Goal: Transaction & Acquisition: Book appointment/travel/reservation

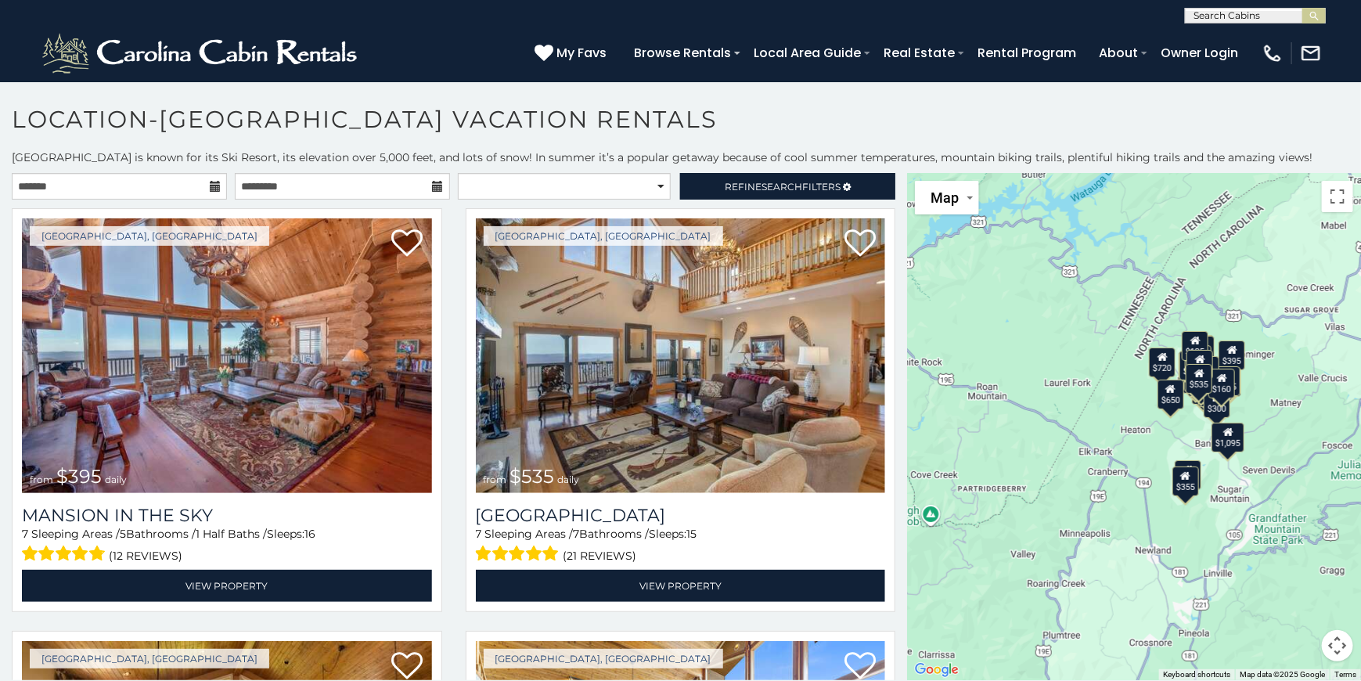
scroll to position [9, 0]
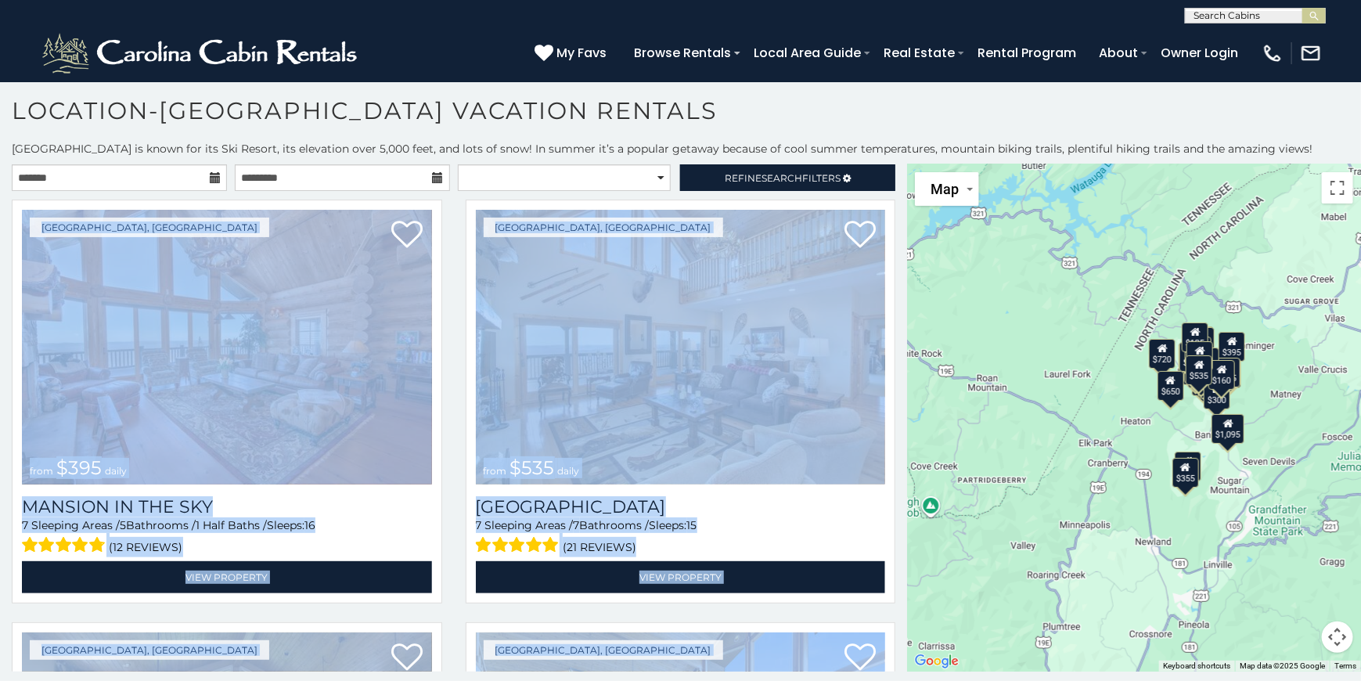
drag, startPoint x: 899, startPoint y: 185, endPoint x: 901, endPoint y: 227, distance: 41.5
click at [901, 227] on div "**********" at bounding box center [453, 417] width 907 height 507
drag, startPoint x: 901, startPoint y: 227, endPoint x: 891, endPoint y: 290, distance: 63.3
click at [891, 289] on div "[GEOGRAPHIC_DATA], [GEOGRAPHIC_DATA] from $535 daily [GEOGRAPHIC_DATA] 7 Sleepi…" at bounding box center [681, 406] width 454 height 413
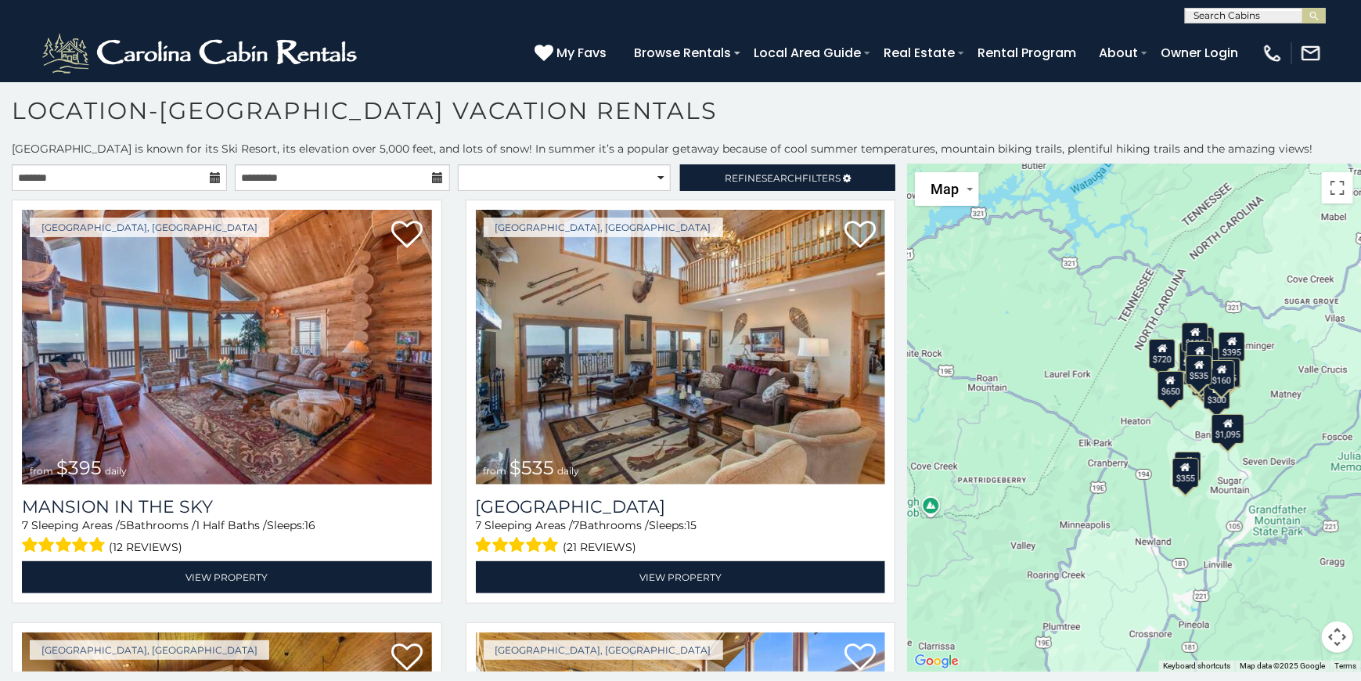
click at [883, 113] on h1 "Location-[GEOGRAPHIC_DATA] Vacation Rentals" at bounding box center [680, 118] width 1361 height 45
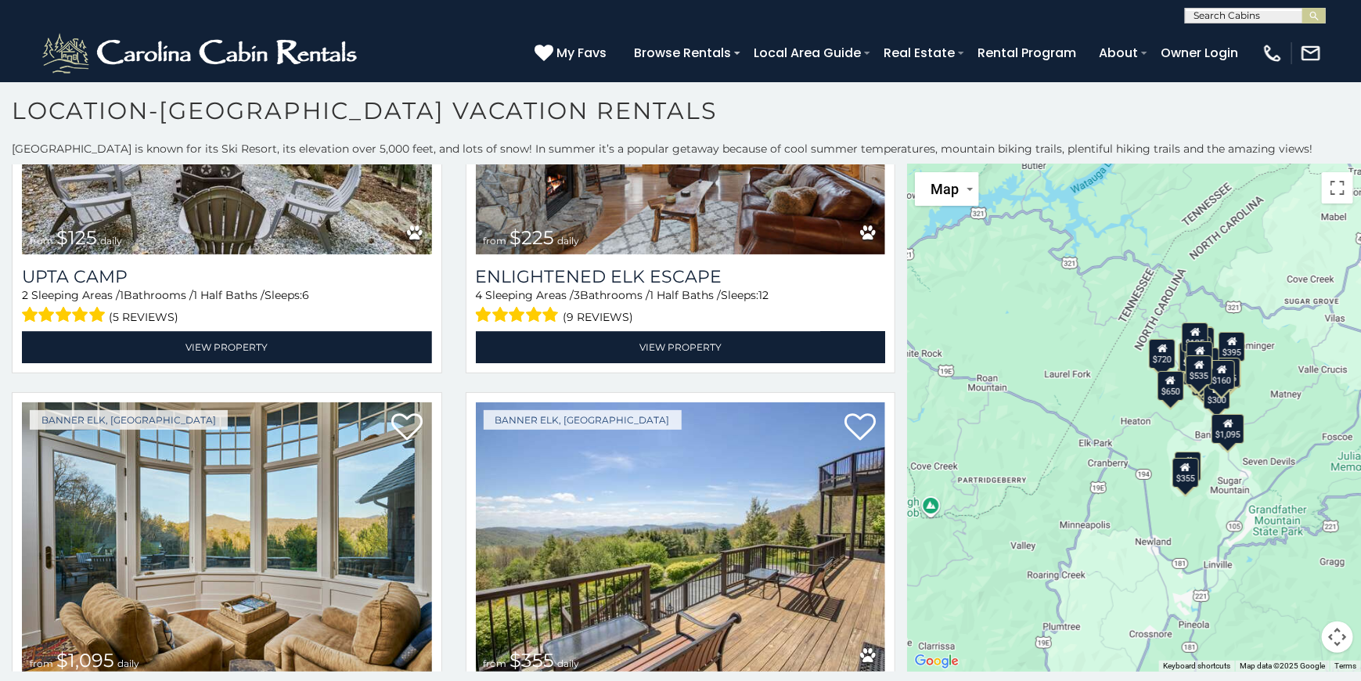
scroll to position [5366, 0]
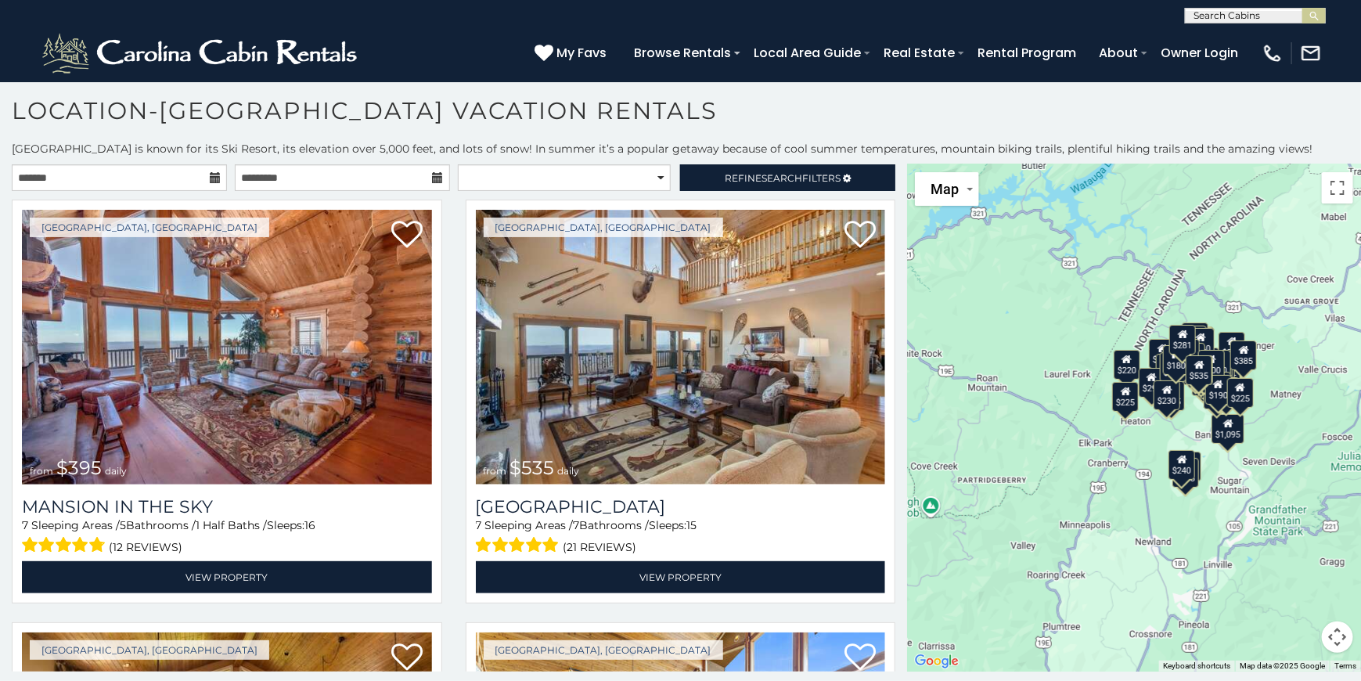
click at [210, 173] on icon at bounding box center [215, 177] width 11 height 11
click at [213, 173] on icon at bounding box center [215, 177] width 11 height 11
click at [138, 183] on input "text" at bounding box center [119, 177] width 215 height 27
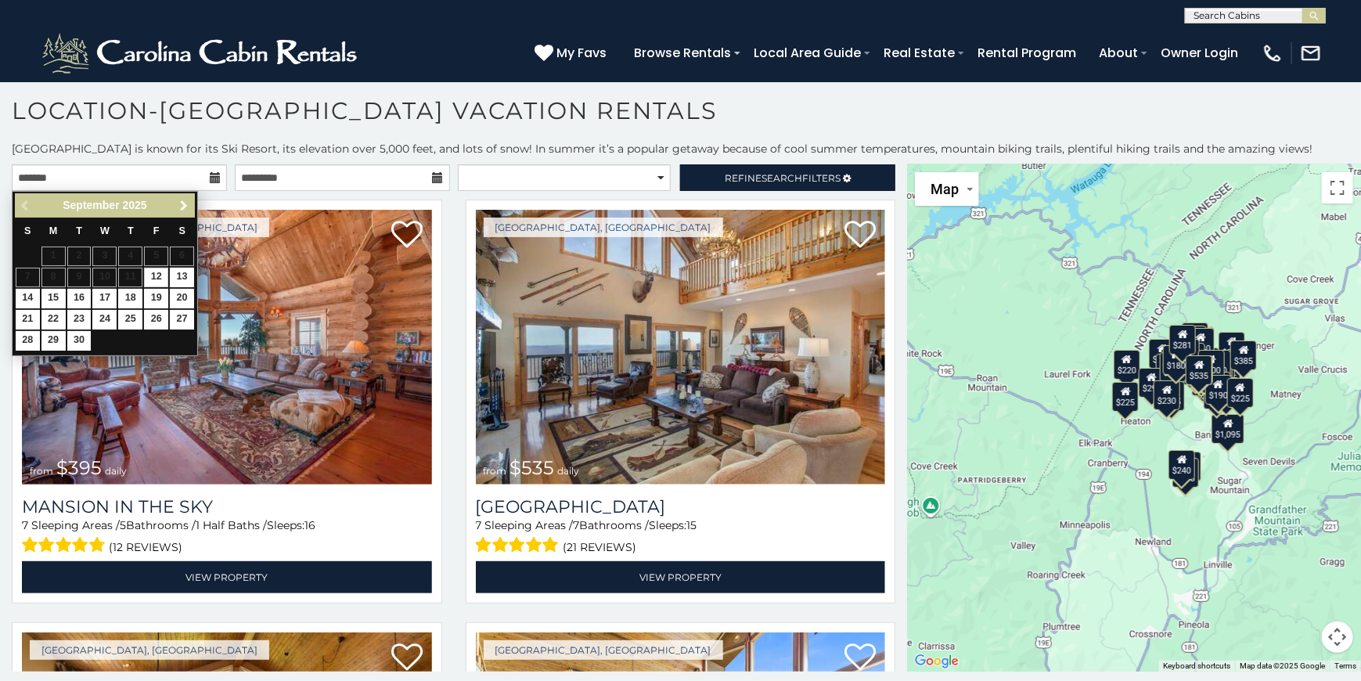
click at [182, 203] on span "Next" at bounding box center [184, 206] width 13 height 13
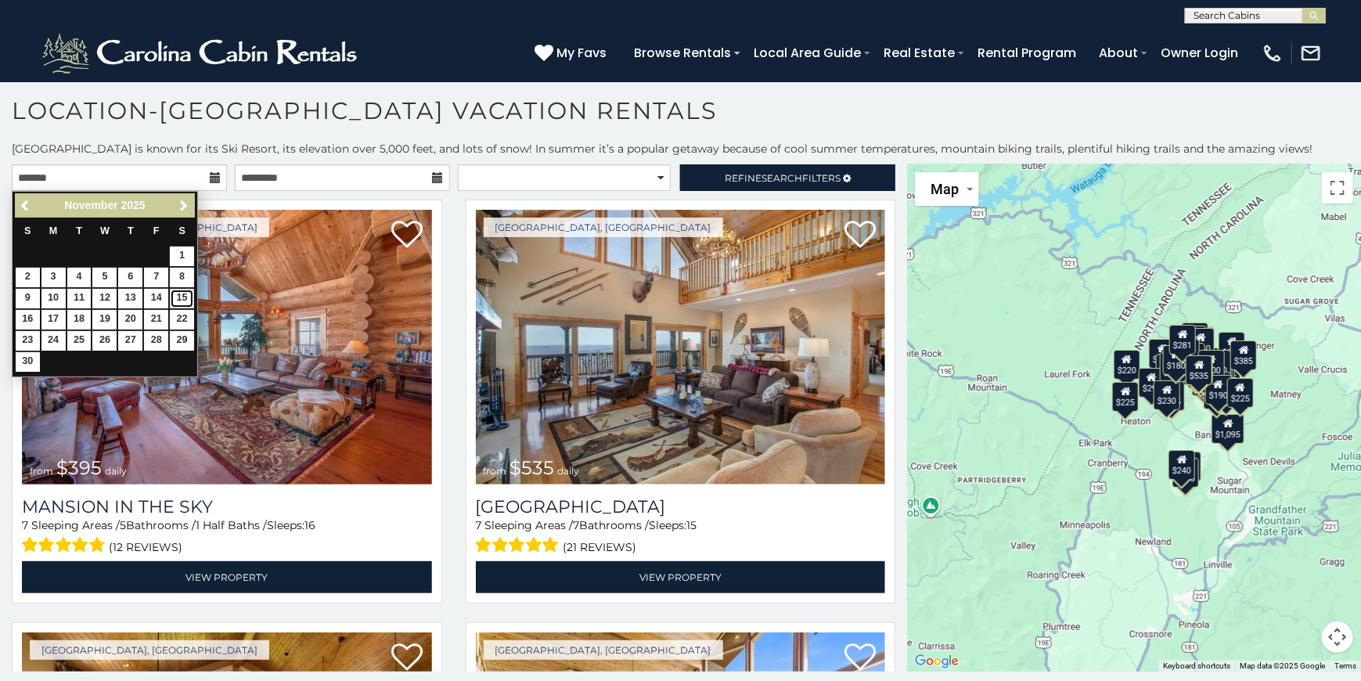
click at [178, 293] on link "15" at bounding box center [182, 299] width 24 height 20
type input "**********"
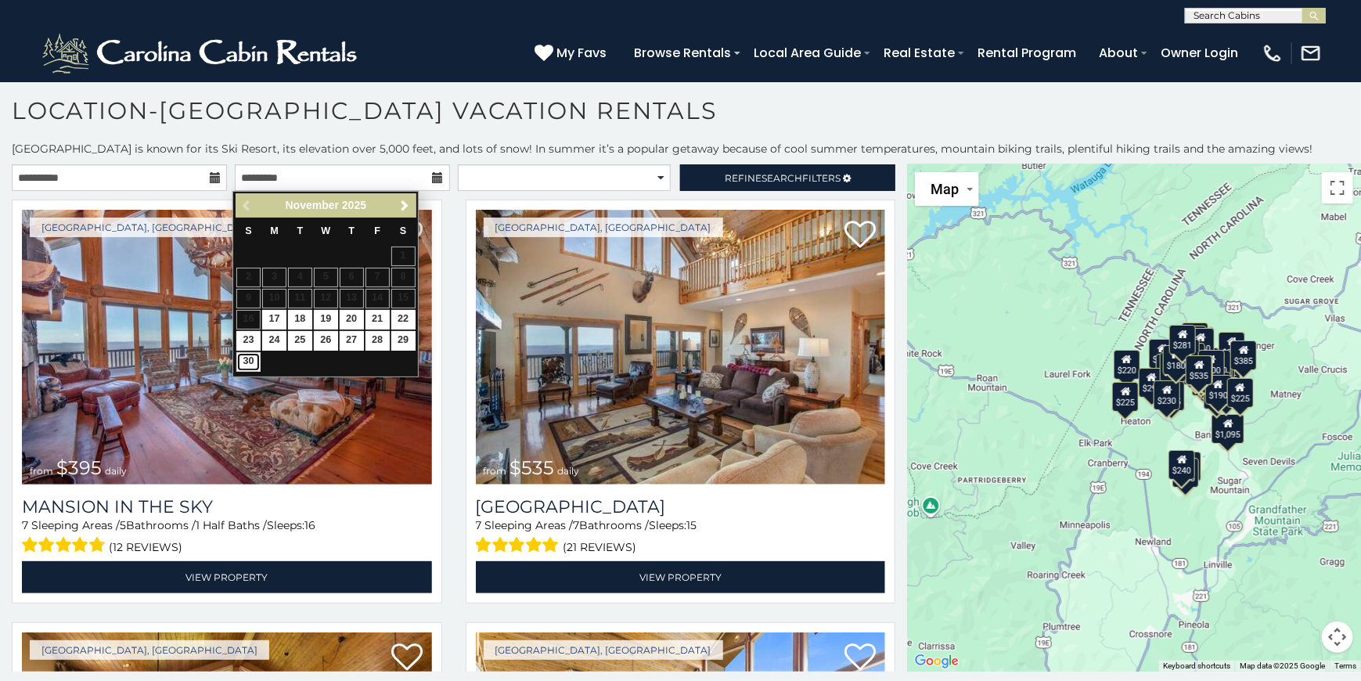
click at [243, 359] on link "30" at bounding box center [248, 362] width 24 height 20
type input "**********"
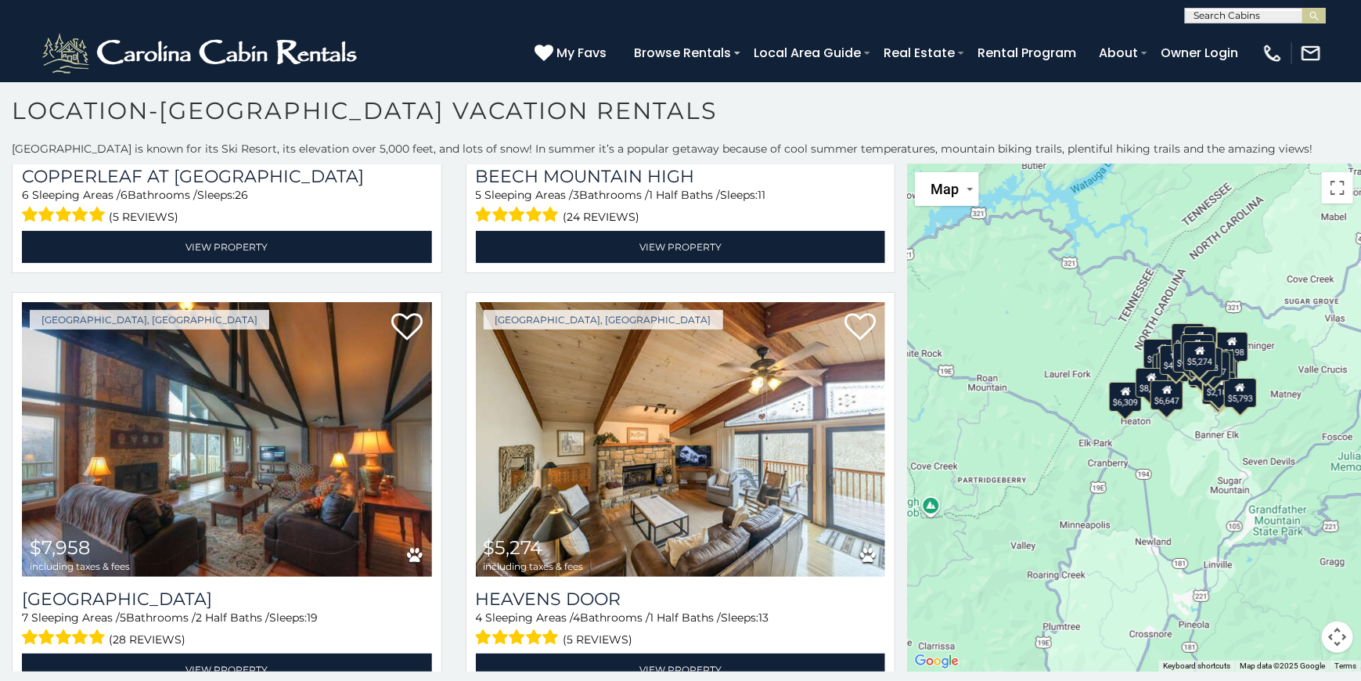
scroll to position [1890, 0]
